Goal: Navigation & Orientation: Find specific page/section

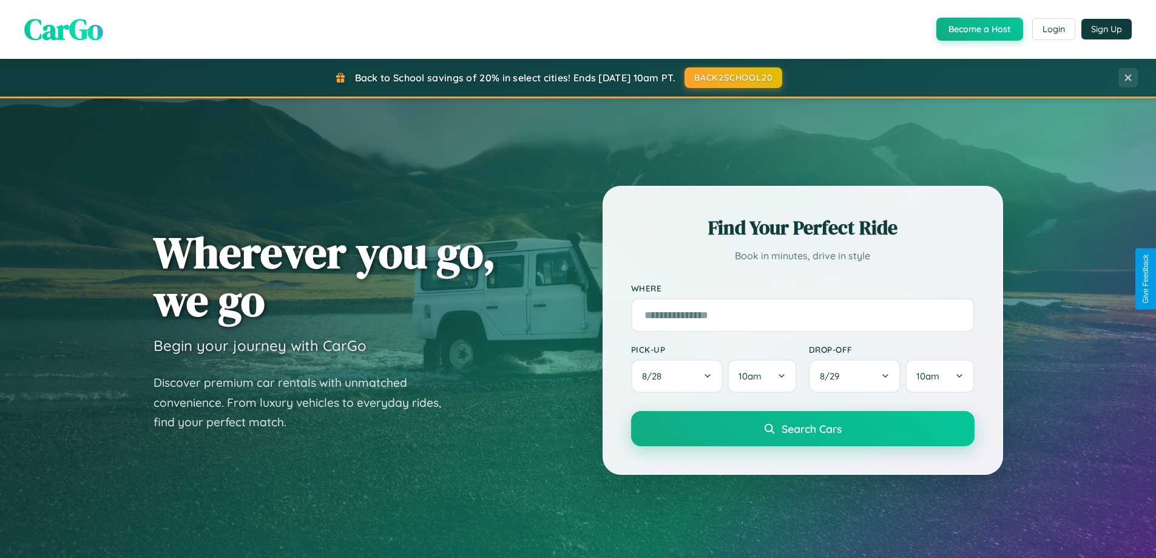
scroll to position [523, 0]
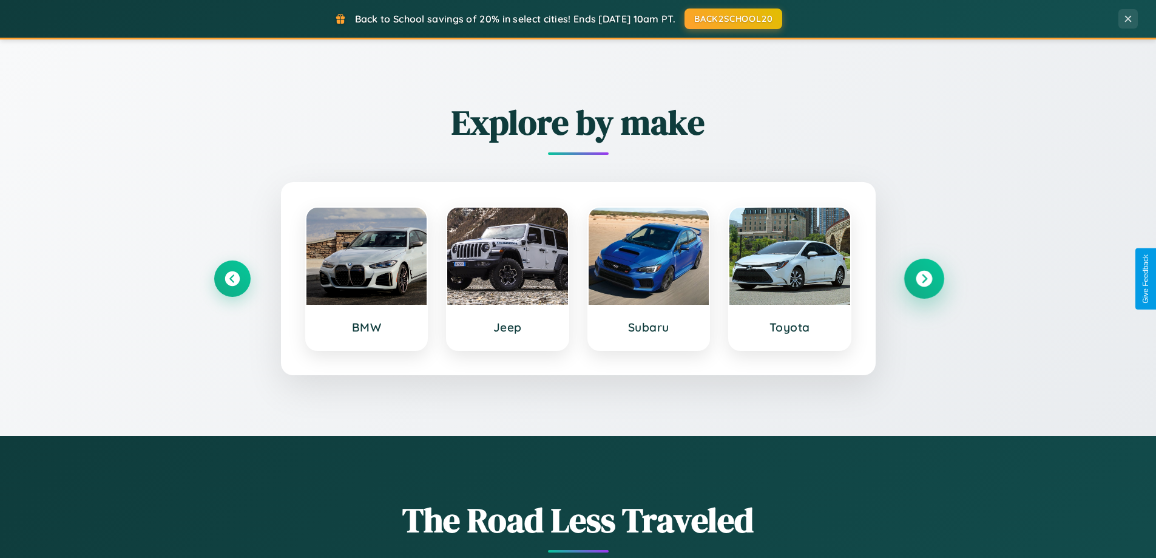
click at [923, 278] on icon at bounding box center [924, 279] width 16 height 16
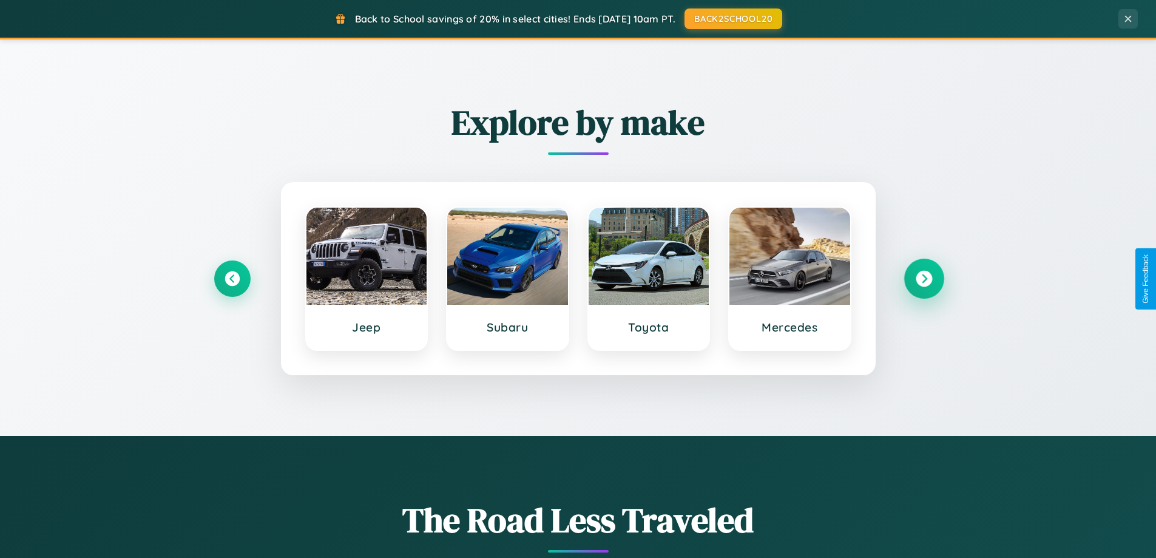
click at [923, 278] on icon at bounding box center [924, 279] width 16 height 16
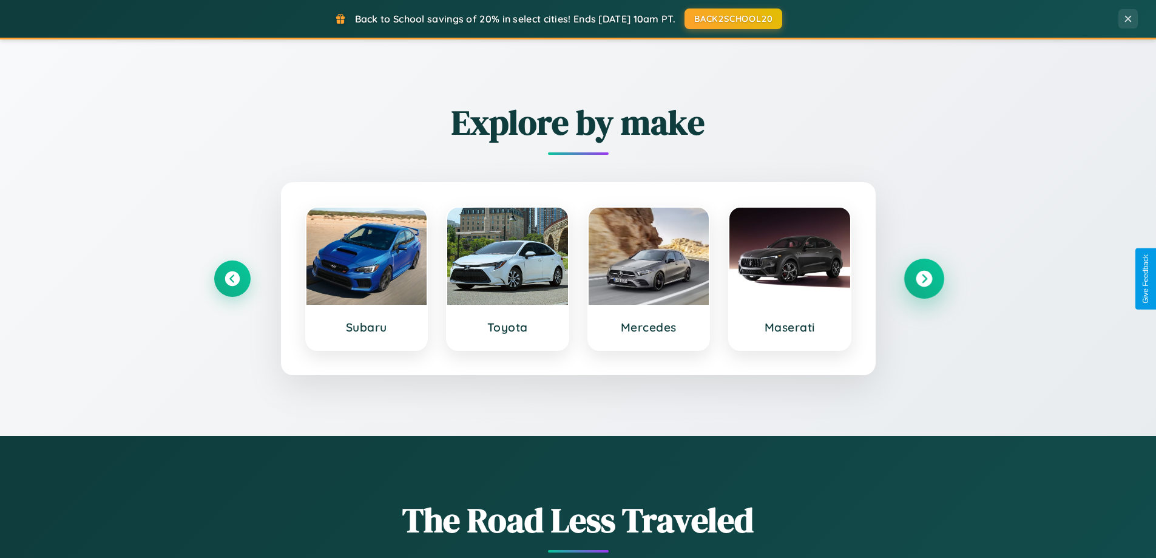
click at [923, 278] on icon at bounding box center [924, 279] width 16 height 16
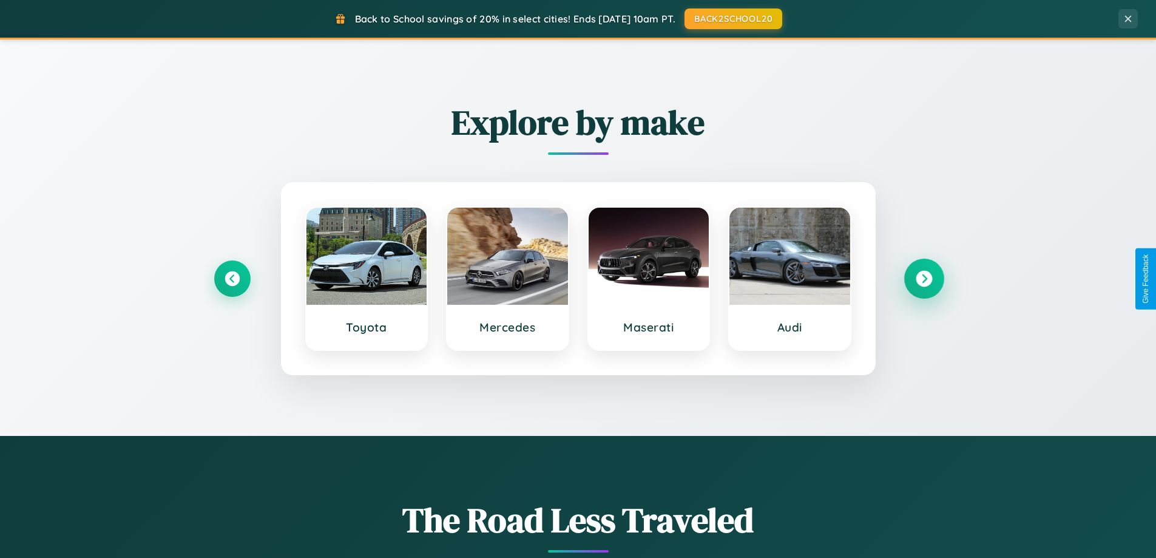
click at [923, 278] on icon at bounding box center [924, 279] width 16 height 16
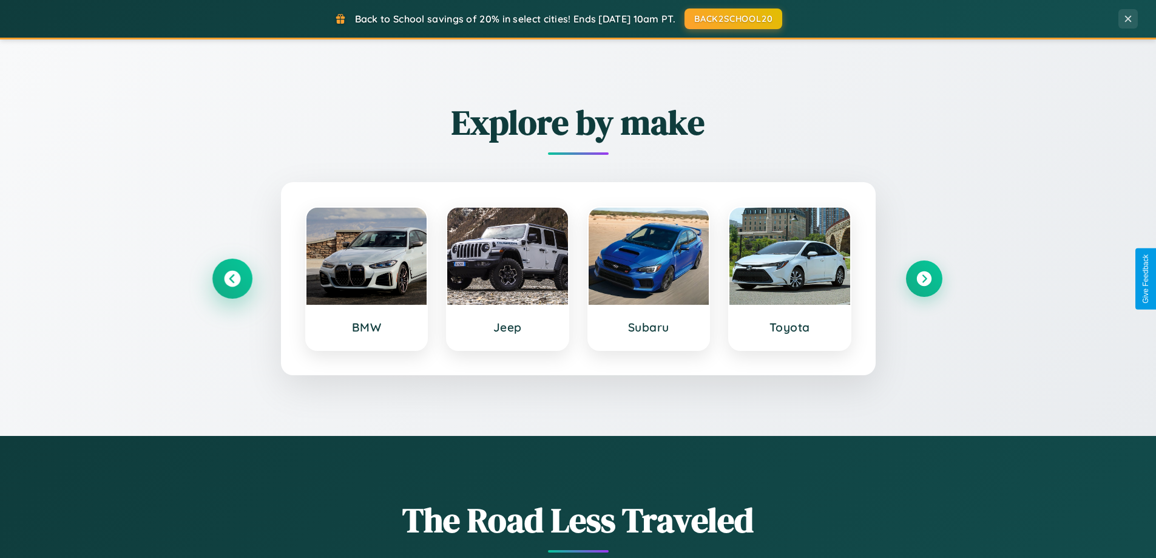
click at [232, 278] on icon at bounding box center [232, 279] width 16 height 16
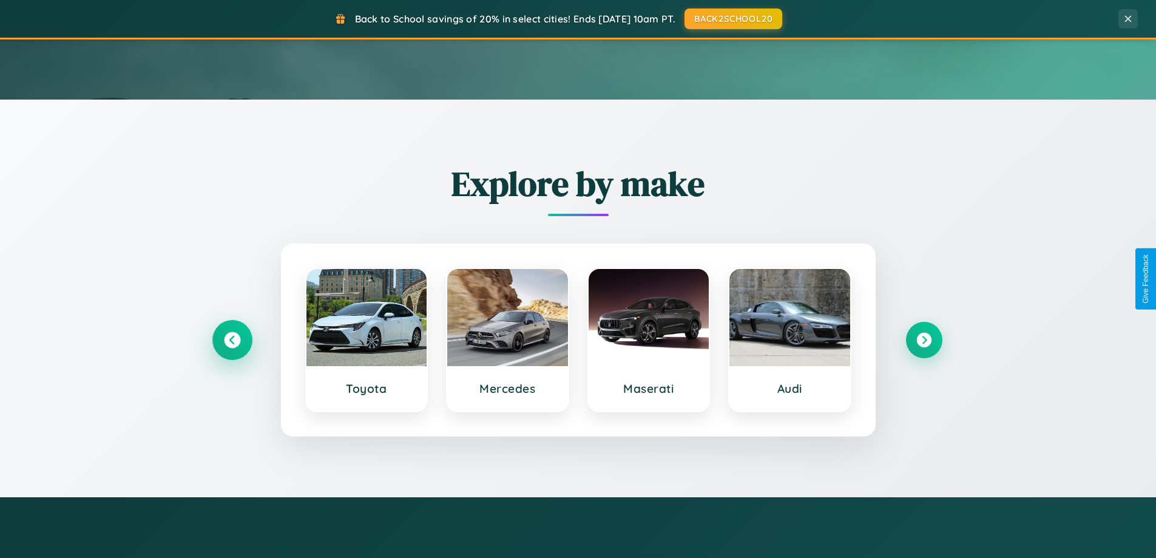
scroll to position [0, 0]
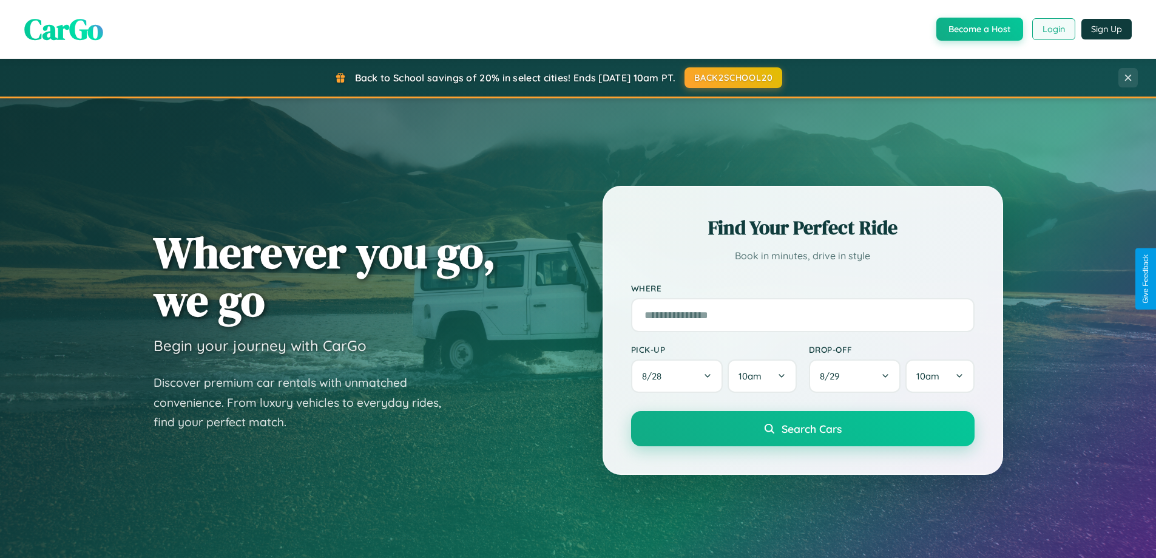
click at [1053, 29] on button "Login" at bounding box center [1053, 29] width 43 height 22
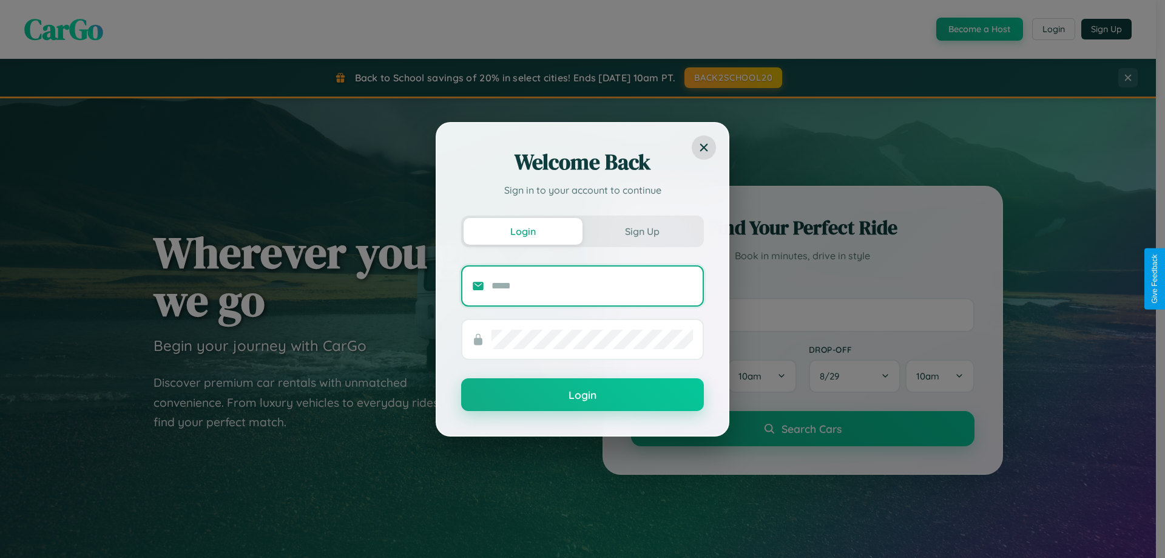
click at [592, 285] on input "text" at bounding box center [591, 285] width 201 height 19
type input "**********"
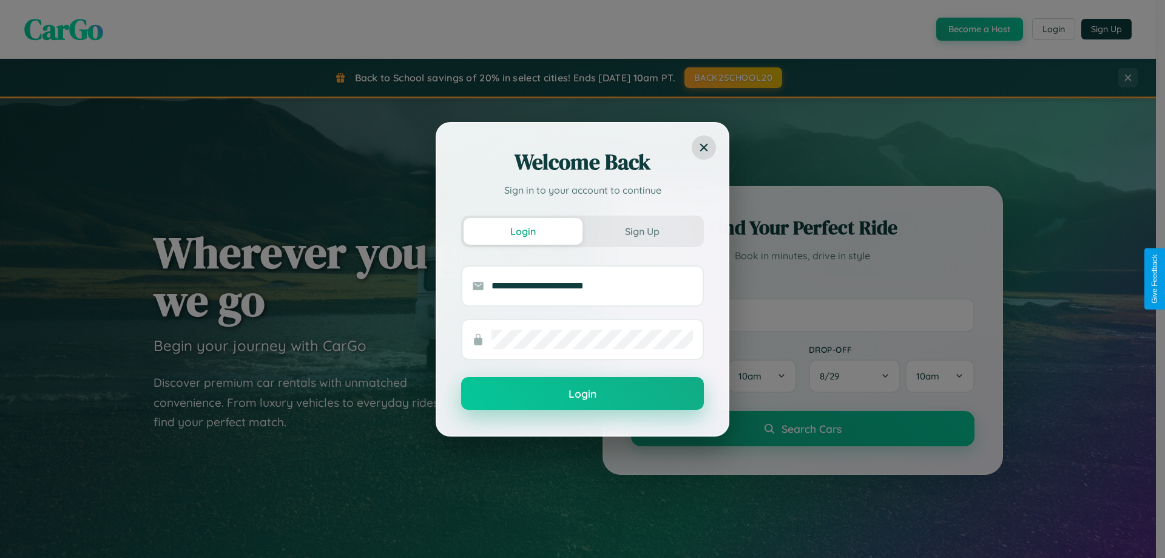
click at [582, 394] on button "Login" at bounding box center [582, 393] width 243 height 33
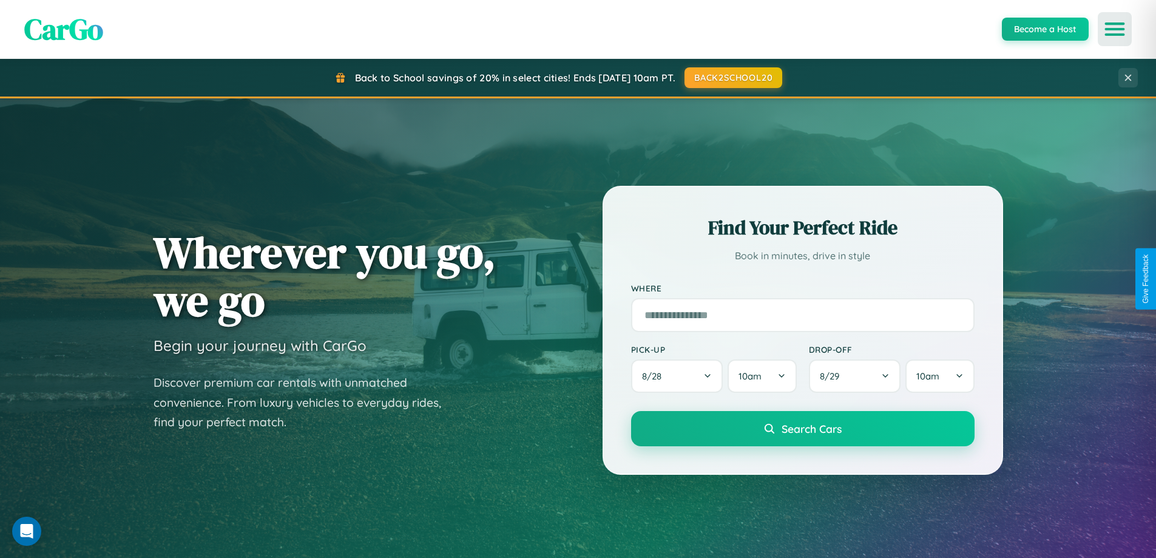
click at [1115, 29] on icon "Open menu" at bounding box center [1115, 29] width 18 height 11
